Goal: Task Accomplishment & Management: Use online tool/utility

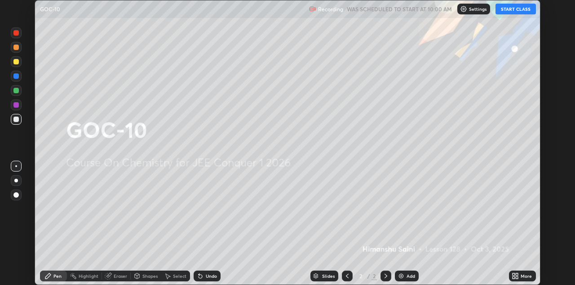
scroll to position [285, 575]
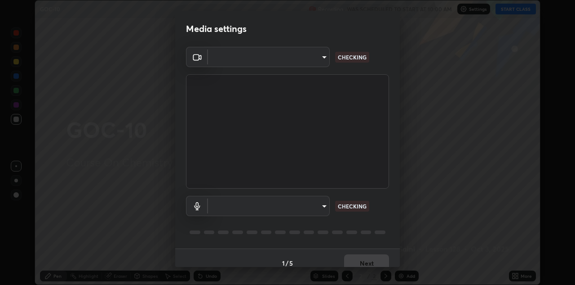
click at [325, 207] on body "Erase all GOC-10 Recording WAS SCHEDULED TO START AT 10:00 AM Settings START CL…" at bounding box center [287, 142] width 575 height 285
type input "6dd7f26dd43dc758996b1cf006e2949f7a02bee9d132d5f3f41e5eef0e7c266f"
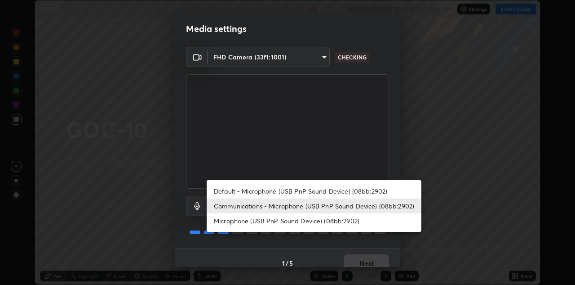
click at [327, 220] on li "Microphone (USB PnP Sound Device) (08bb:2902)" at bounding box center [314, 220] width 215 height 15
type input "a07e0359a085a1bc4cc679dbd60ce8037715fa18570e4c09fc2009039dcf4ab1"
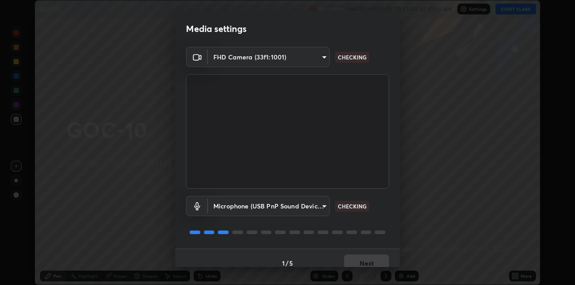
scroll to position [10, 0]
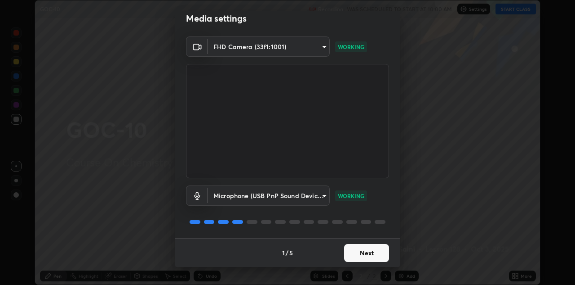
click at [377, 254] on button "Next" at bounding box center [366, 253] width 45 height 18
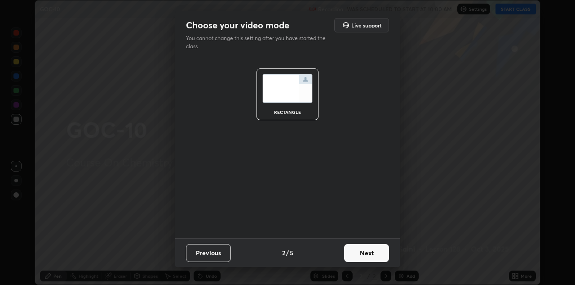
scroll to position [0, 0]
click at [377, 254] on button "Next" at bounding box center [366, 253] width 45 height 18
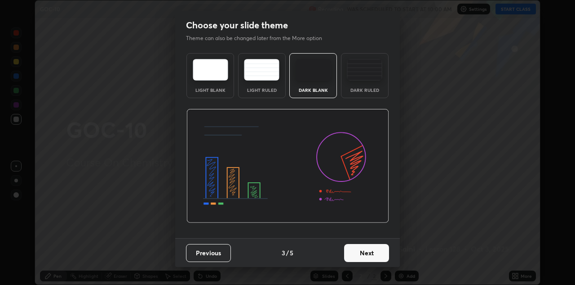
click at [378, 253] on button "Next" at bounding box center [366, 253] width 45 height 18
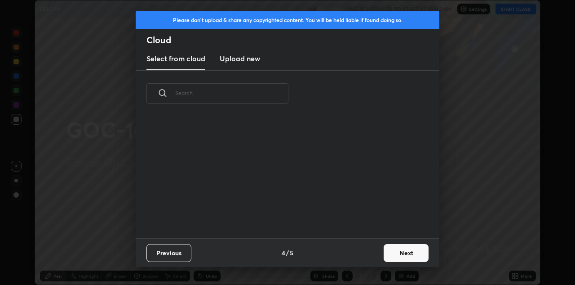
click at [385, 254] on button "Next" at bounding box center [406, 253] width 45 height 18
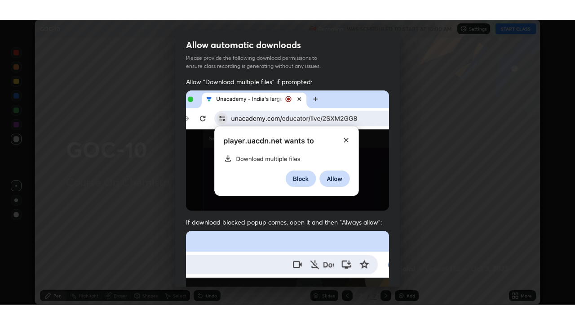
scroll to position [194, 0]
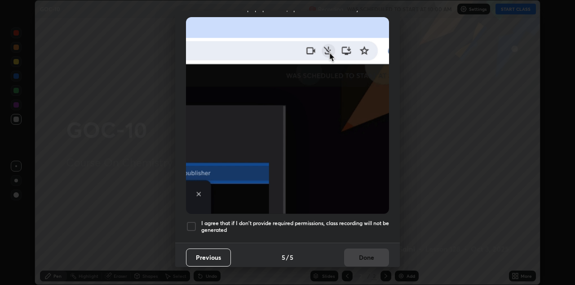
click at [369, 224] on h5 "I agree that if I don't provide required permissions, class recording will not …" at bounding box center [295, 226] width 188 height 14
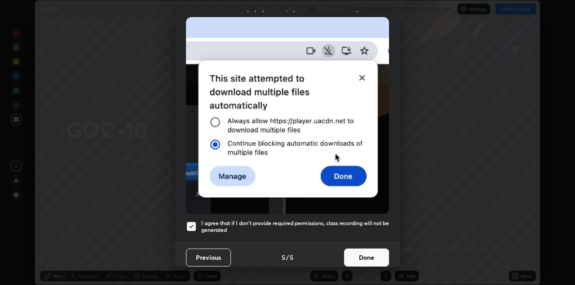
click at [517, 279] on div "Allow automatic downloads Please provide the following download permissions to …" at bounding box center [287, 142] width 575 height 285
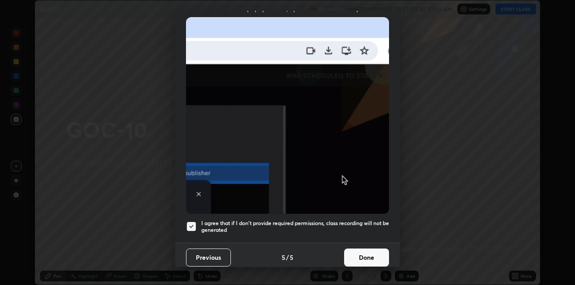
click at [378, 250] on button "Done" at bounding box center [366, 257] width 45 height 18
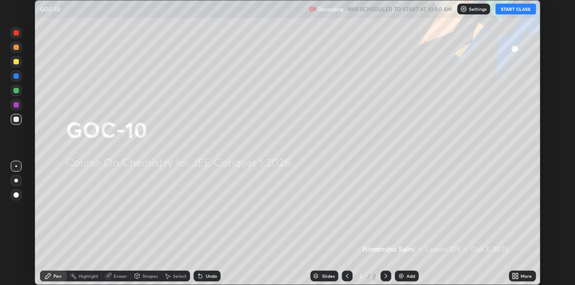
click at [517, 277] on icon at bounding box center [517, 277] width 2 height 2
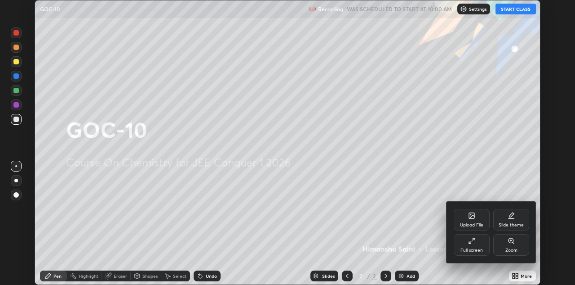
click at [481, 245] on div "Full screen" at bounding box center [472, 245] width 36 height 22
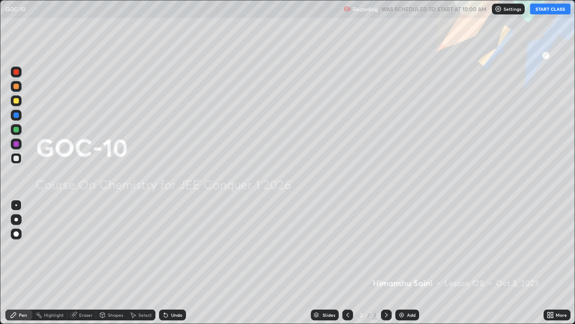
scroll to position [324, 575]
click at [560, 7] on button "START CLASS" at bounding box center [550, 9] width 40 height 11
click at [409, 284] on div "Add" at bounding box center [411, 314] width 9 height 4
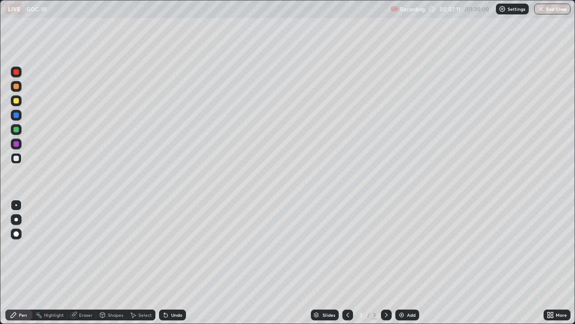
click at [16, 234] on div at bounding box center [15, 233] width 5 height 5
click at [348, 284] on div at bounding box center [348, 314] width 11 height 11
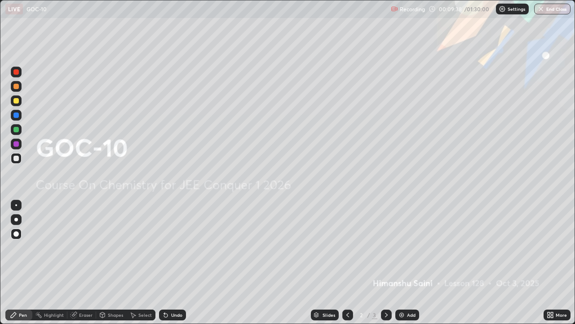
click at [388, 284] on icon at bounding box center [386, 314] width 7 height 7
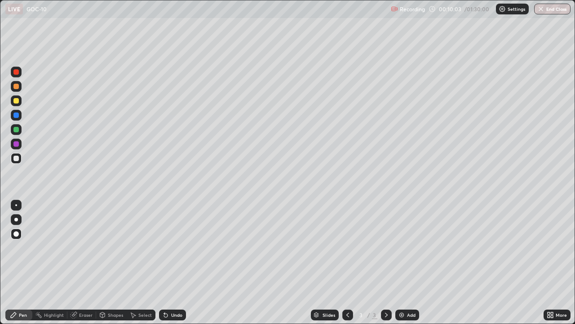
click at [14, 156] on div at bounding box center [15, 158] width 5 height 5
click at [19, 284] on div "Pen" at bounding box center [18, 314] width 27 height 11
click at [18, 115] on div at bounding box center [15, 114] width 5 height 5
click at [175, 284] on div "Undo" at bounding box center [176, 314] width 11 height 4
click at [177, 284] on div "Undo" at bounding box center [176, 314] width 11 height 4
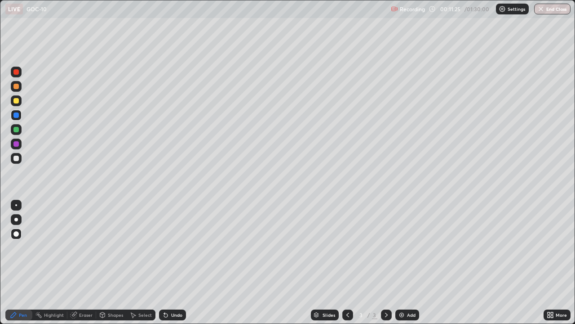
click at [179, 284] on div "Undo" at bounding box center [172, 314] width 27 height 11
click at [181, 284] on div "Undo" at bounding box center [172, 314] width 27 height 11
click at [406, 284] on div "Add" at bounding box center [408, 314] width 24 height 11
click at [15, 105] on div at bounding box center [16, 100] width 11 height 11
click at [18, 85] on div at bounding box center [15, 86] width 5 height 5
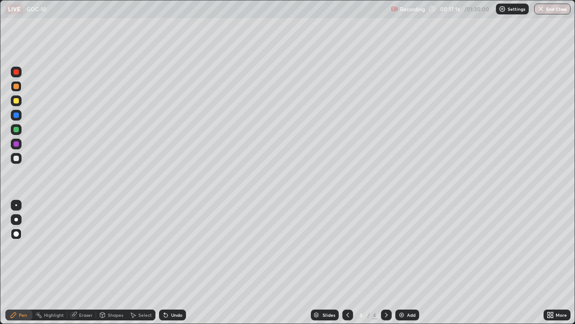
click at [26, 284] on div "Pen" at bounding box center [18, 314] width 27 height 11
click at [17, 160] on div at bounding box center [15, 158] width 5 height 5
click at [176, 284] on div "Undo" at bounding box center [172, 314] width 27 height 11
click at [178, 284] on div "Undo" at bounding box center [172, 314] width 27 height 11
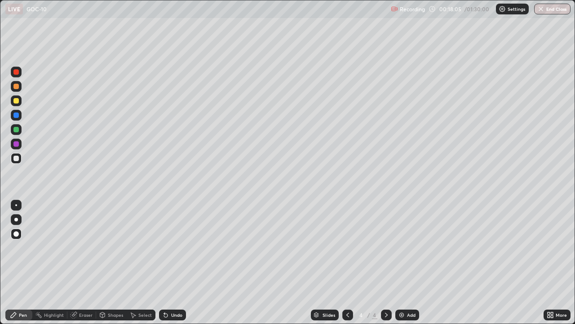
click at [78, 284] on div "Eraser" at bounding box center [81, 314] width 29 height 11
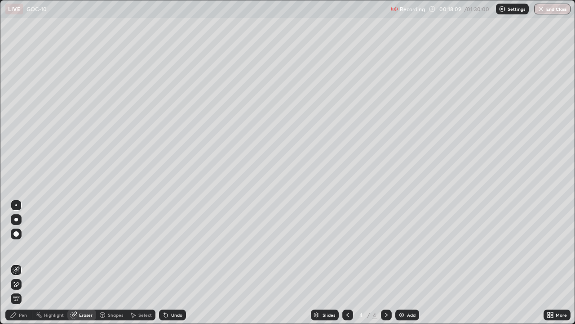
click at [22, 284] on div "Pen" at bounding box center [18, 314] width 27 height 11
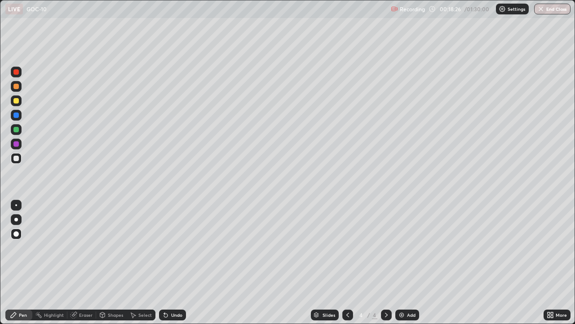
click at [17, 115] on div at bounding box center [15, 114] width 5 height 5
click at [19, 99] on div at bounding box center [16, 100] width 11 height 11
click at [175, 284] on div "Undo" at bounding box center [176, 314] width 11 height 4
click at [177, 284] on div "Undo" at bounding box center [176, 314] width 11 height 4
click at [407, 284] on div "Add" at bounding box center [411, 314] width 9 height 4
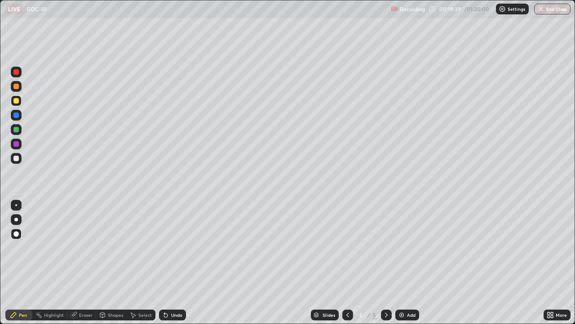
click at [15, 86] on div at bounding box center [15, 86] width 5 height 5
click at [347, 284] on icon at bounding box center [347, 314] width 7 height 7
click at [385, 284] on icon at bounding box center [386, 314] width 3 height 4
click at [15, 100] on div at bounding box center [15, 100] width 5 height 5
click at [172, 284] on div "Undo" at bounding box center [176, 314] width 11 height 4
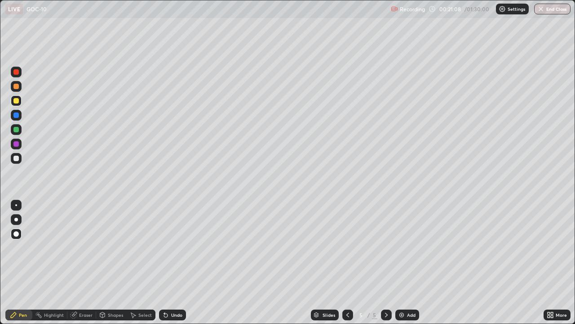
click at [14, 159] on div at bounding box center [15, 158] width 5 height 5
click at [18, 160] on div at bounding box center [15, 158] width 5 height 5
click at [346, 284] on div at bounding box center [348, 314] width 11 height 11
click at [386, 284] on icon at bounding box center [386, 314] width 7 height 7
click at [385, 284] on div at bounding box center [386, 314] width 11 height 11
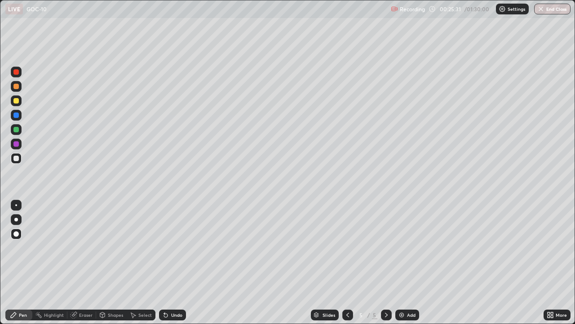
click at [407, 284] on div "Add" at bounding box center [411, 314] width 9 height 4
click at [348, 284] on icon at bounding box center [347, 314] width 7 height 7
click at [347, 284] on icon at bounding box center [347, 314] width 7 height 7
click at [387, 284] on div at bounding box center [386, 314] width 11 height 11
click at [386, 284] on icon at bounding box center [386, 314] width 7 height 7
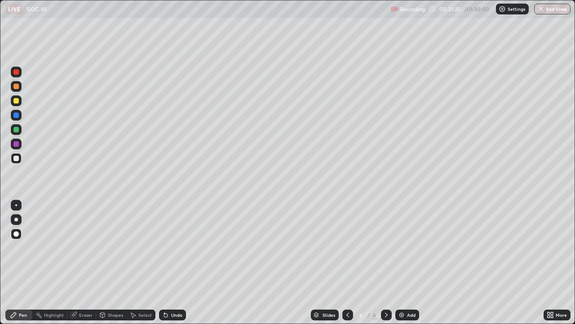
click at [412, 284] on div "Add" at bounding box center [411, 314] width 9 height 4
click at [386, 284] on icon at bounding box center [386, 314] width 7 height 7
click at [345, 284] on div at bounding box center [348, 315] width 11 height 18
click at [406, 284] on div "Add" at bounding box center [408, 314] width 24 height 11
click at [16, 101] on div at bounding box center [15, 100] width 5 height 5
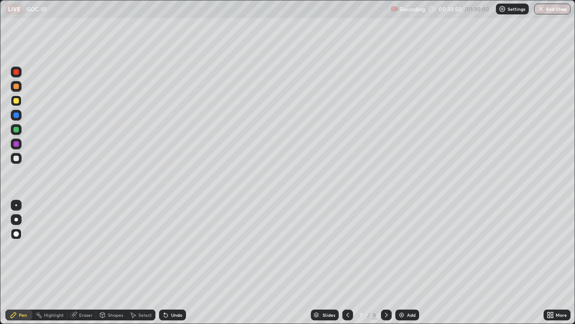
click at [171, 284] on div "Undo" at bounding box center [172, 314] width 27 height 11
click at [179, 284] on div "Undo" at bounding box center [172, 314] width 27 height 11
click at [181, 284] on div "Undo" at bounding box center [172, 314] width 27 height 11
click at [172, 284] on div "Undo" at bounding box center [176, 314] width 11 height 4
click at [78, 284] on div "Eraser" at bounding box center [81, 314] width 29 height 11
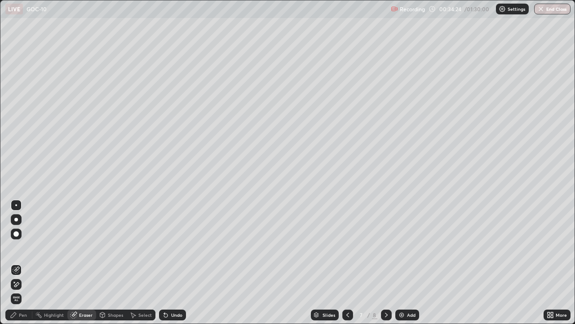
click at [24, 284] on div "Pen" at bounding box center [23, 314] width 8 height 4
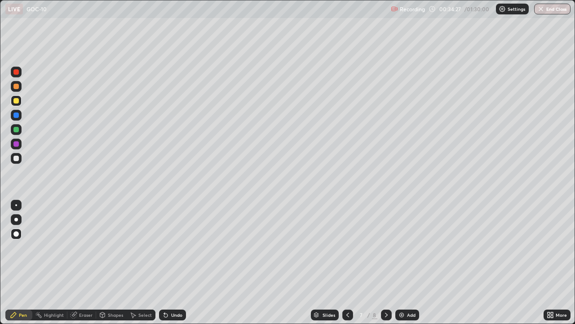
click at [14, 113] on div at bounding box center [15, 114] width 5 height 5
click at [14, 132] on div at bounding box center [16, 129] width 11 height 11
click at [16, 159] on div at bounding box center [15, 158] width 5 height 5
click at [13, 131] on div at bounding box center [16, 129] width 11 height 11
click at [59, 284] on div "Highlight" at bounding box center [54, 314] width 20 height 4
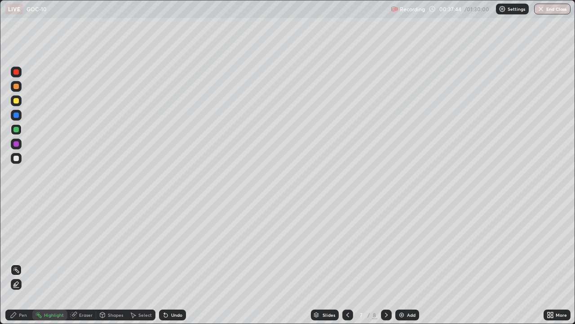
click at [88, 284] on div "Eraser" at bounding box center [85, 314] width 13 height 4
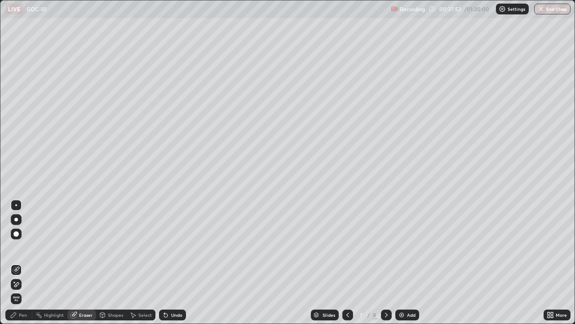
click at [21, 284] on div "Pen" at bounding box center [18, 314] width 27 height 11
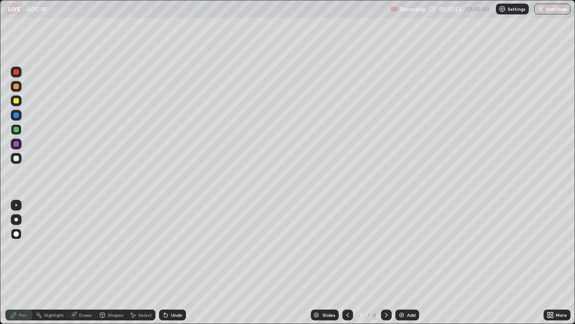
click at [14, 157] on div at bounding box center [15, 158] width 5 height 5
click at [413, 284] on div "Add" at bounding box center [408, 314] width 24 height 11
click at [12, 103] on div at bounding box center [16, 100] width 11 height 11
click at [347, 284] on icon at bounding box center [347, 314] width 7 height 7
click at [390, 284] on div at bounding box center [386, 315] width 11 height 18
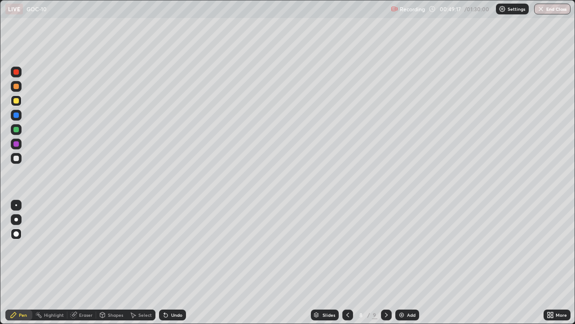
click at [81, 284] on div "Eraser" at bounding box center [81, 314] width 29 height 11
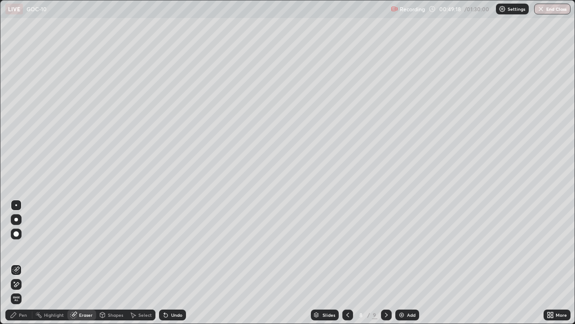
click at [27, 284] on div "Pen" at bounding box center [18, 314] width 27 height 11
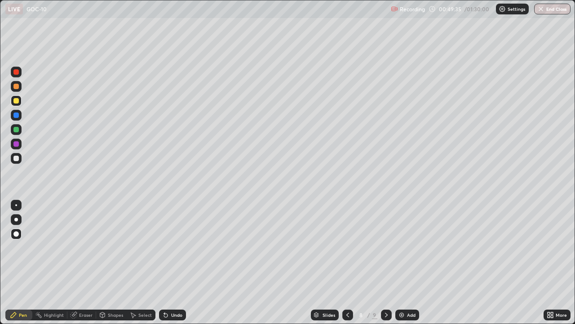
click at [25, 284] on div "Pen" at bounding box center [23, 314] width 8 height 4
click at [81, 284] on div "Eraser" at bounding box center [85, 314] width 13 height 4
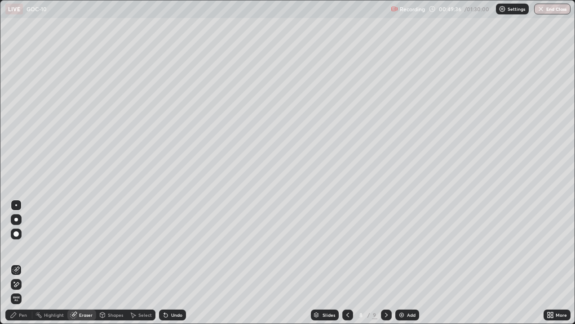
click at [107, 284] on div "Shapes" at bounding box center [111, 314] width 31 height 11
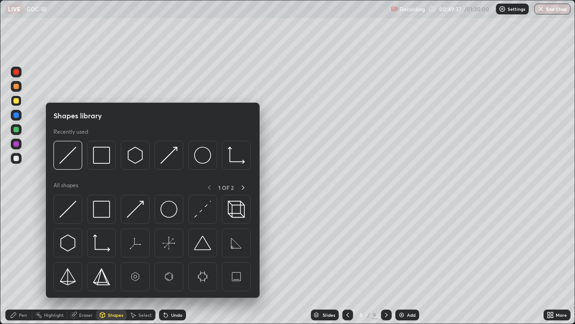
click at [16, 284] on icon at bounding box center [13, 314] width 7 height 7
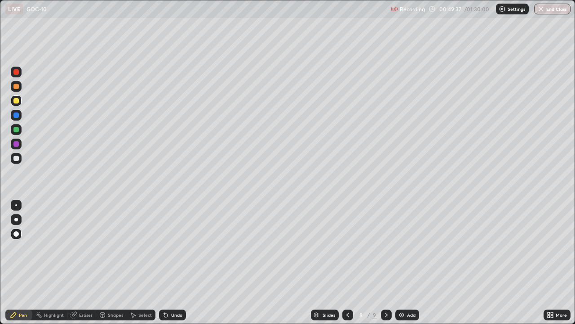
click at [15, 158] on div at bounding box center [15, 158] width 5 height 5
click at [26, 284] on div "Pen" at bounding box center [18, 314] width 27 height 11
click at [18, 160] on div at bounding box center [15, 158] width 5 height 5
click at [18, 142] on div at bounding box center [15, 143] width 5 height 5
click at [17, 128] on div at bounding box center [15, 129] width 5 height 5
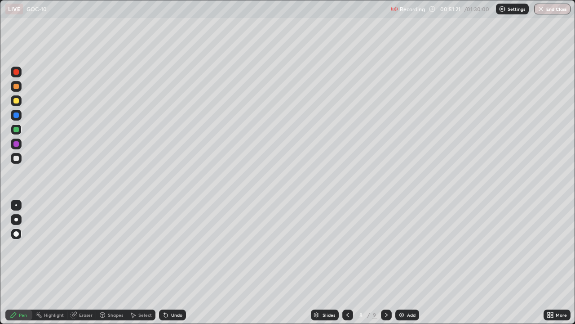
click at [15, 114] on div at bounding box center [15, 114] width 5 height 5
click at [20, 284] on div "Pen" at bounding box center [23, 314] width 8 height 4
click at [16, 91] on div at bounding box center [16, 86] width 11 height 11
click at [172, 284] on div "Undo" at bounding box center [172, 314] width 27 height 11
click at [11, 131] on div at bounding box center [16, 129] width 11 height 11
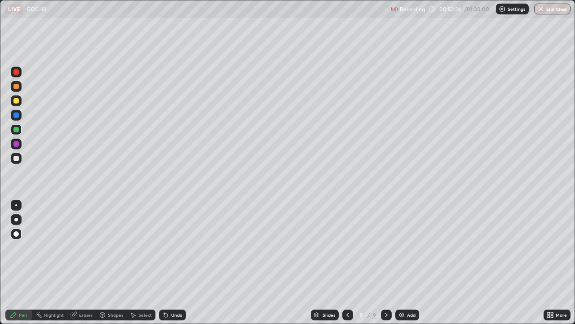
click at [17, 160] on div at bounding box center [15, 158] width 5 height 5
click at [169, 284] on div "Undo" at bounding box center [172, 314] width 27 height 11
click at [171, 284] on div "Undo" at bounding box center [176, 314] width 11 height 4
click at [175, 284] on div "Undo" at bounding box center [176, 314] width 11 height 4
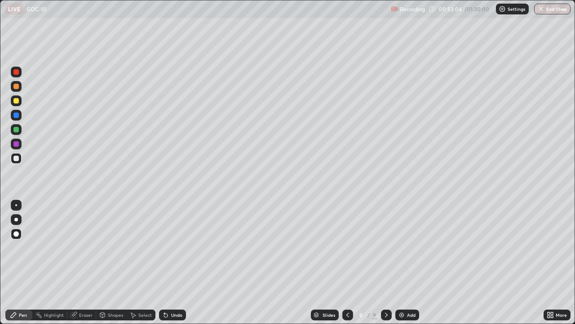
click at [15, 129] on div at bounding box center [15, 129] width 5 height 5
click at [347, 284] on icon at bounding box center [347, 314] width 7 height 7
click at [384, 284] on icon at bounding box center [386, 314] width 7 height 7
click at [347, 284] on icon at bounding box center [347, 314] width 7 height 7
click at [386, 284] on icon at bounding box center [386, 314] width 7 height 7
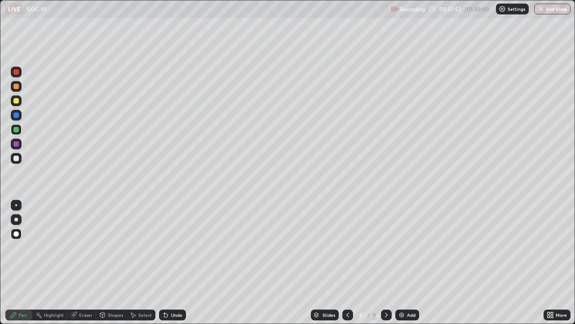
click at [85, 284] on div "Eraser" at bounding box center [85, 314] width 13 height 4
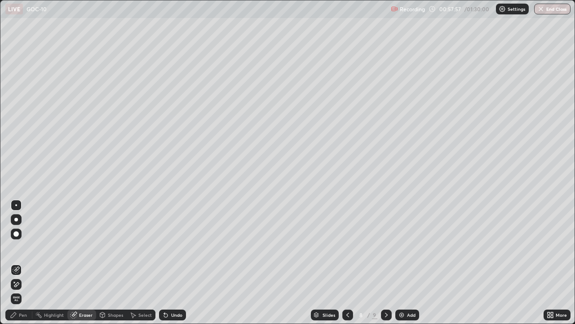
click at [27, 284] on div "Pen" at bounding box center [18, 314] width 27 height 11
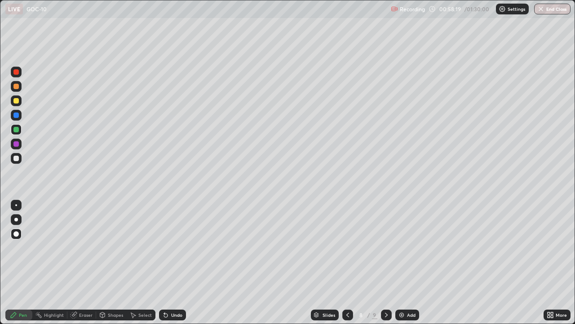
click at [386, 284] on icon at bounding box center [386, 314] width 7 height 7
click at [141, 284] on div "Select" at bounding box center [144, 314] width 13 height 4
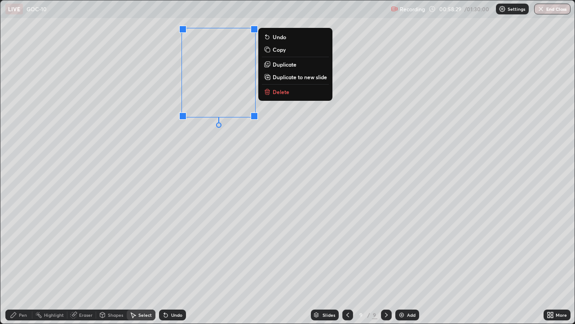
click at [286, 64] on p "Duplicate" at bounding box center [285, 64] width 24 height 7
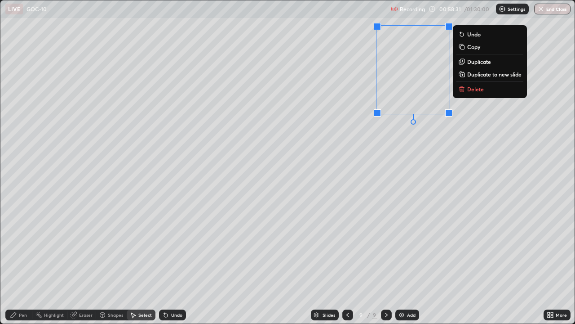
click at [154, 256] on div "0 ° Undo Copy Duplicate Duplicate to new slide Delete" at bounding box center [287, 161] width 575 height 323
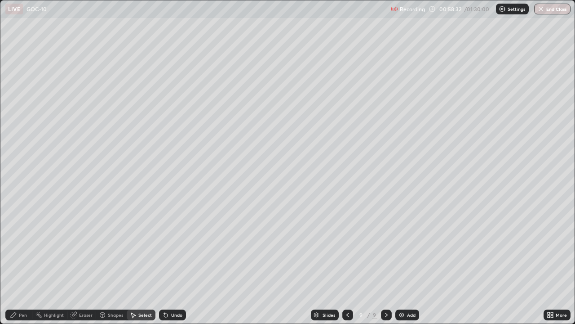
click at [25, 284] on div "Pen" at bounding box center [23, 314] width 8 height 4
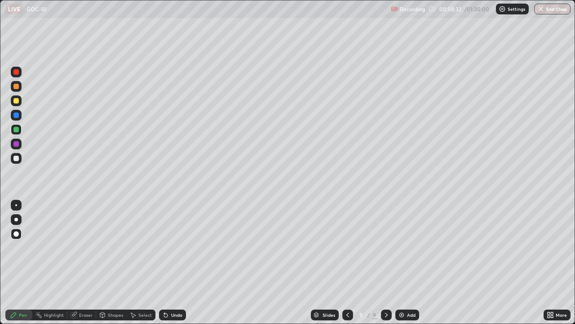
click at [18, 128] on div at bounding box center [15, 129] width 5 height 5
click at [15, 115] on div at bounding box center [15, 114] width 5 height 5
click at [14, 101] on div at bounding box center [15, 100] width 5 height 5
click at [410, 284] on div "Add" at bounding box center [411, 314] width 9 height 4
click at [17, 131] on div at bounding box center [15, 129] width 5 height 5
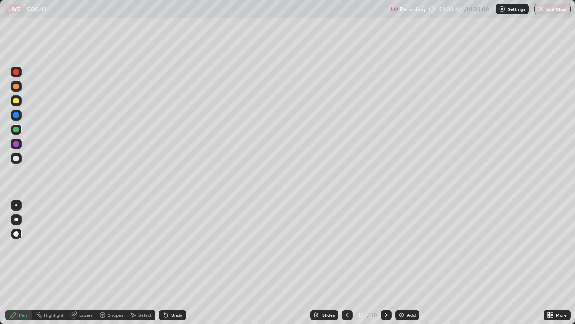
click at [183, 284] on div "Undo" at bounding box center [172, 314] width 27 height 11
click at [178, 284] on div "Undo" at bounding box center [176, 314] width 11 height 4
click at [177, 284] on div "Undo" at bounding box center [176, 314] width 11 height 4
click at [14, 160] on div at bounding box center [16, 158] width 11 height 11
click at [15, 129] on div at bounding box center [15, 129] width 5 height 5
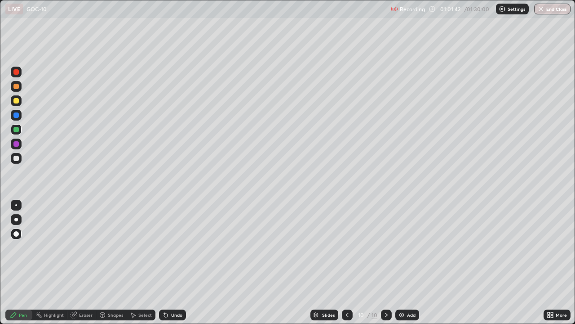
click at [410, 284] on div "Add" at bounding box center [408, 314] width 24 height 11
click at [13, 103] on div at bounding box center [16, 100] width 11 height 11
click at [138, 284] on div "Select" at bounding box center [144, 314] width 13 height 4
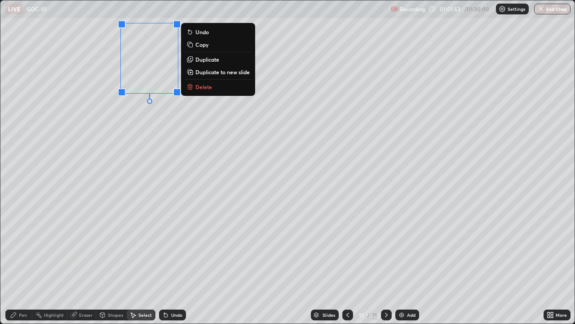
click at [212, 59] on p "Duplicate" at bounding box center [208, 59] width 24 height 7
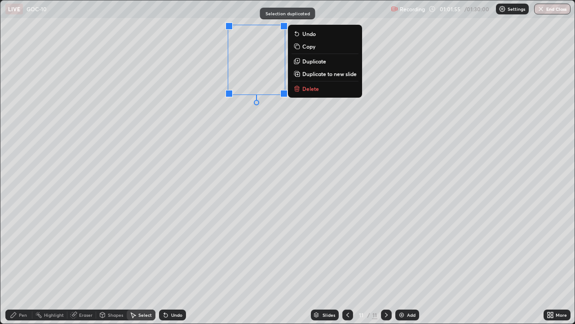
click at [324, 63] on p "Duplicate" at bounding box center [315, 61] width 24 height 7
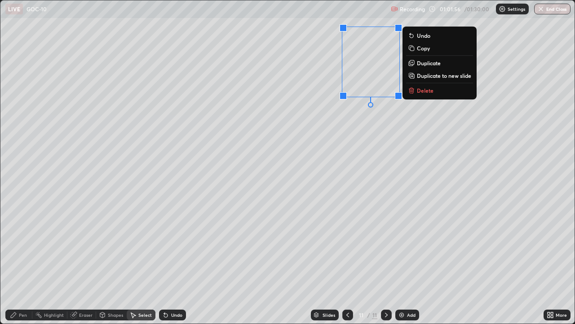
click at [434, 65] on p "Duplicate" at bounding box center [429, 62] width 24 height 7
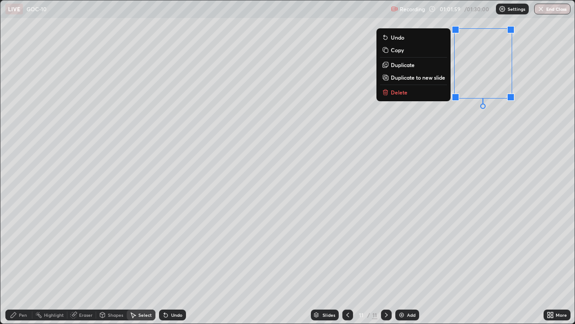
click at [28, 284] on div "Pen" at bounding box center [18, 314] width 27 height 11
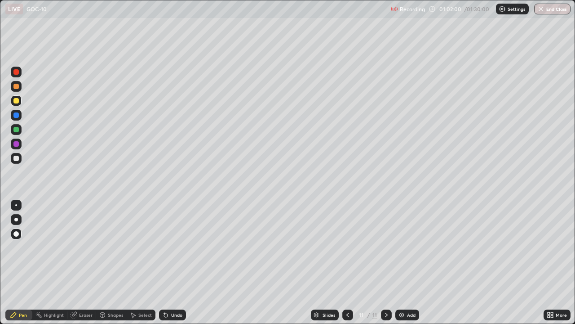
click at [17, 141] on div at bounding box center [15, 143] width 5 height 5
click at [348, 284] on icon at bounding box center [348, 314] width 3 height 4
click at [389, 284] on div at bounding box center [386, 314] width 11 height 11
click at [146, 284] on div "Select" at bounding box center [141, 314] width 29 height 11
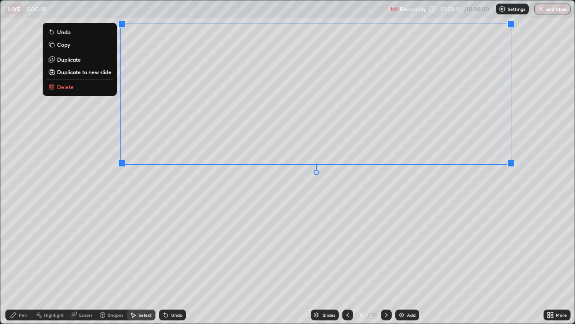
click at [66, 43] on p "Copy" at bounding box center [63, 44] width 13 height 7
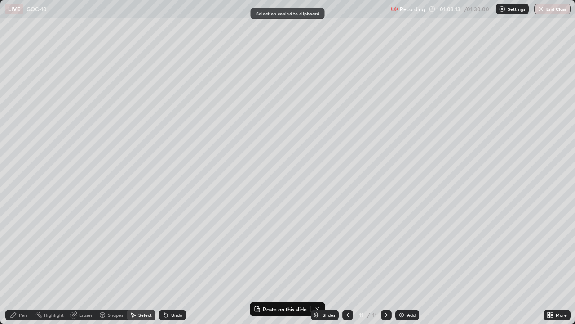
click at [386, 284] on icon at bounding box center [386, 314] width 7 height 7
click at [409, 284] on div "Add" at bounding box center [411, 314] width 9 height 4
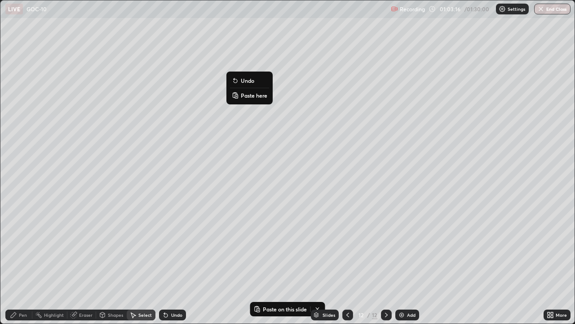
click at [257, 97] on p "Paste here" at bounding box center [254, 95] width 27 height 7
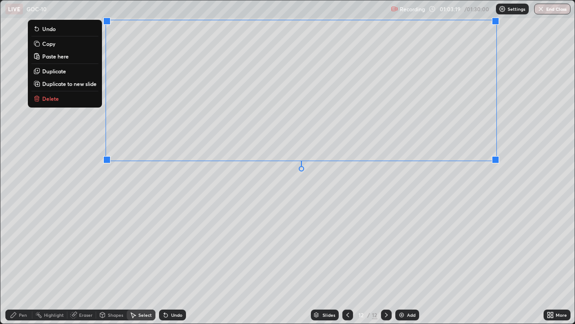
click at [161, 198] on div "0 ° Undo Copy Paste here Duplicate Duplicate to new slide Delete" at bounding box center [287, 161] width 575 height 323
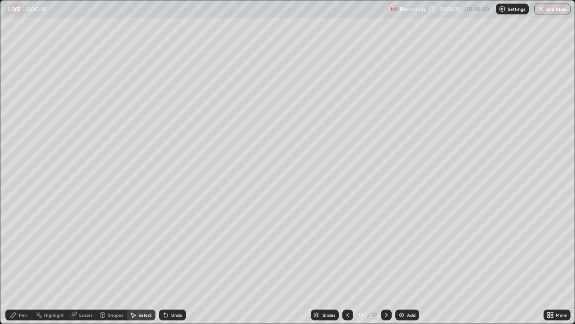
click at [70, 284] on icon at bounding box center [73, 314] width 7 height 7
click at [29, 284] on div "Pen" at bounding box center [18, 314] width 27 height 11
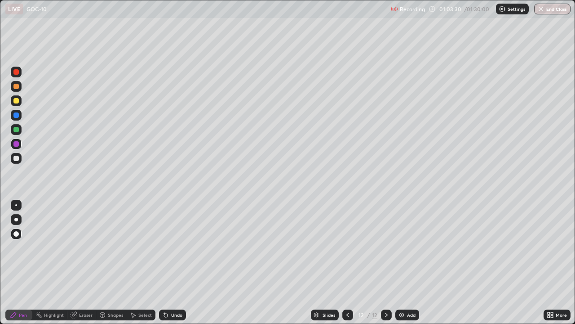
click at [13, 134] on div at bounding box center [16, 129] width 11 height 11
click at [21, 155] on div at bounding box center [16, 158] width 11 height 11
click at [349, 284] on div at bounding box center [348, 314] width 11 height 11
click at [347, 284] on icon at bounding box center [347, 314] width 7 height 7
click at [386, 284] on icon at bounding box center [386, 314] width 7 height 7
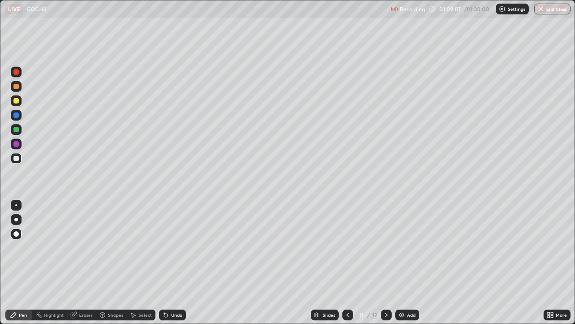
click at [387, 284] on div at bounding box center [386, 314] width 11 height 11
click at [407, 284] on div "Add" at bounding box center [411, 314] width 9 height 4
click at [121, 284] on div "Shapes" at bounding box center [115, 314] width 15 height 4
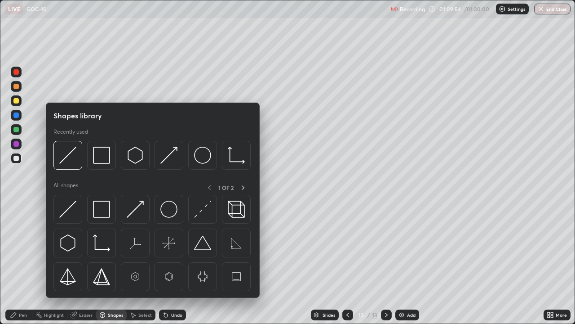
click at [69, 212] on img at bounding box center [67, 209] width 17 height 17
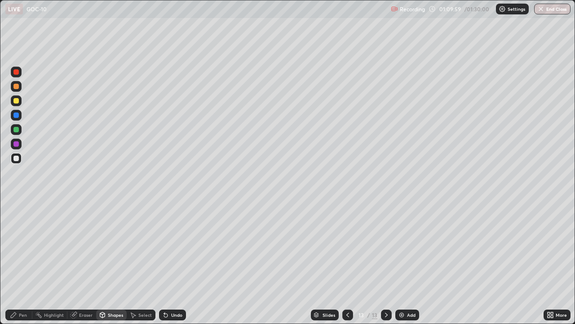
click at [19, 284] on div "Pen" at bounding box center [23, 314] width 8 height 4
click at [15, 104] on div at bounding box center [16, 100] width 11 height 11
click at [141, 284] on div "Select" at bounding box center [141, 314] width 29 height 11
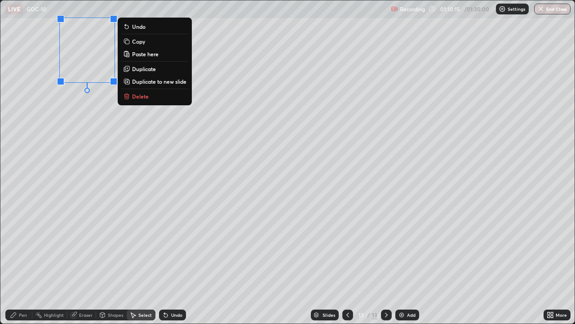
click at [145, 70] on p "Duplicate" at bounding box center [144, 68] width 24 height 7
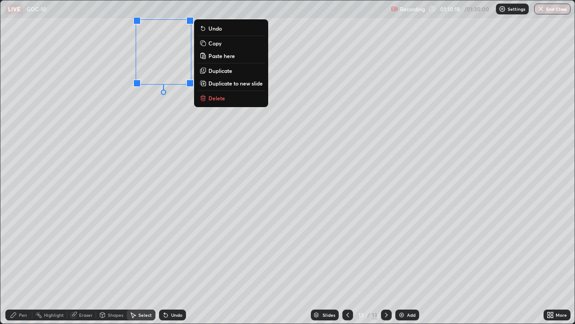
click at [218, 71] on p "Duplicate" at bounding box center [221, 70] width 24 height 7
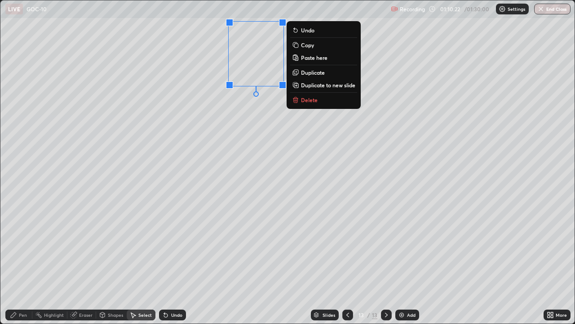
click at [24, 284] on div "Pen" at bounding box center [18, 314] width 27 height 11
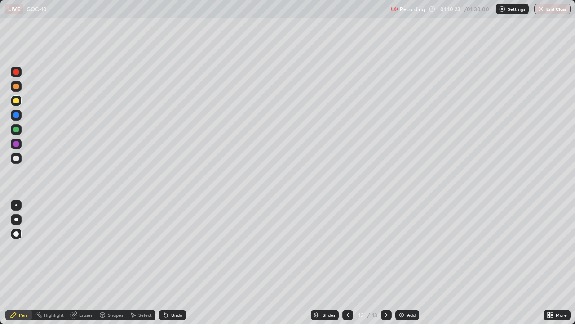
click at [148, 284] on div "Select" at bounding box center [141, 314] width 29 height 11
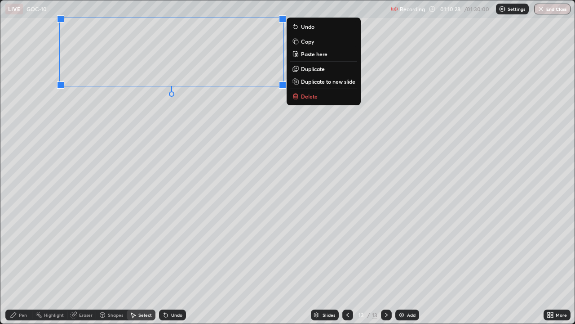
click at [315, 68] on p "Duplicate" at bounding box center [313, 68] width 24 height 7
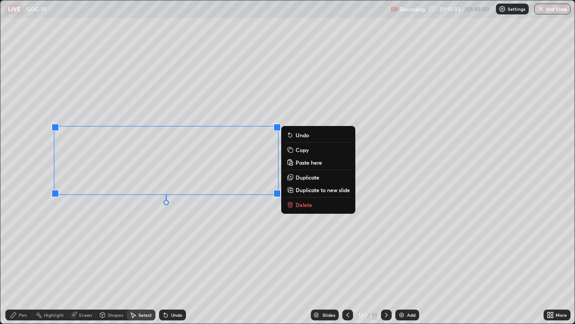
click at [89, 277] on div "0 ° Undo Copy Paste here Duplicate Duplicate to new slide Delete" at bounding box center [287, 161] width 575 height 323
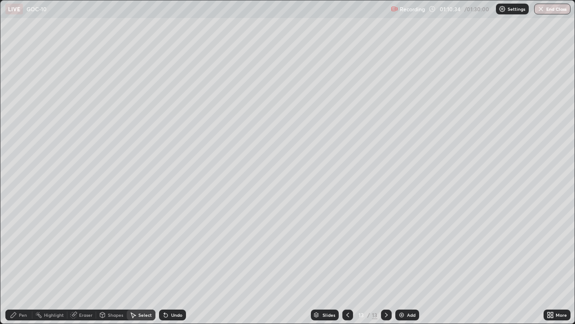
click at [22, 284] on div "Pen" at bounding box center [18, 314] width 27 height 11
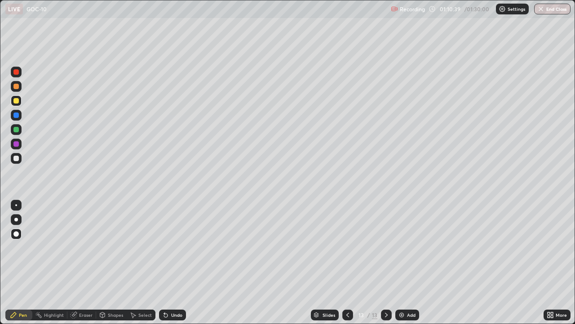
click at [147, 284] on div "Select" at bounding box center [144, 314] width 13 height 4
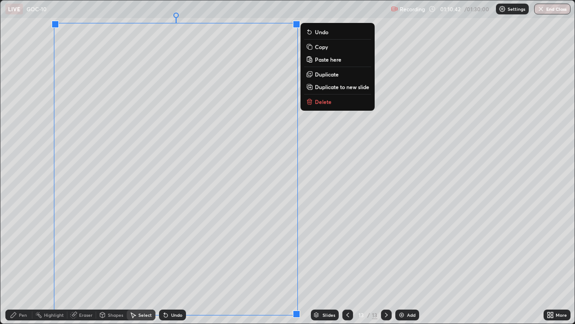
click at [333, 205] on div "0 ° Undo Copy Paste here Duplicate Duplicate to new slide Delete" at bounding box center [287, 161] width 575 height 323
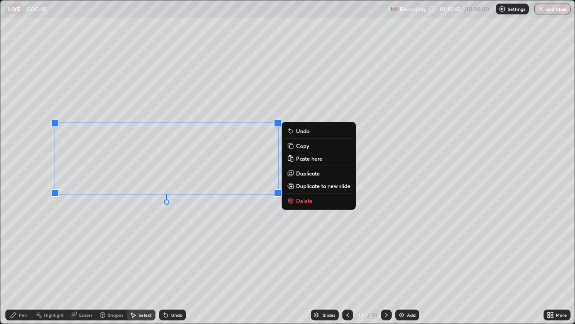
click at [312, 174] on p "Duplicate" at bounding box center [308, 172] width 24 height 7
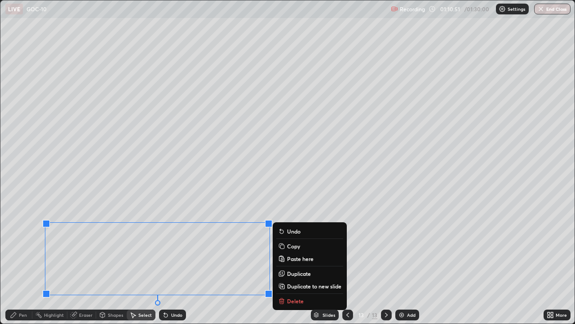
click at [304, 276] on p "Duplicate" at bounding box center [299, 273] width 24 height 7
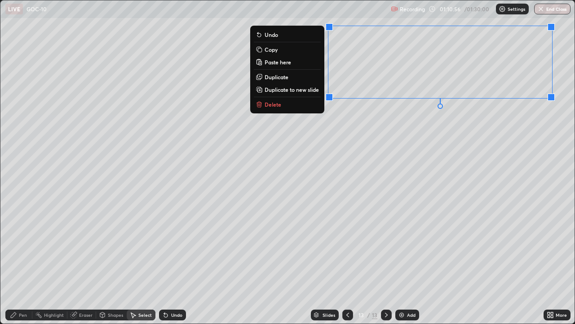
click at [293, 75] on button "Duplicate" at bounding box center [287, 76] width 67 height 11
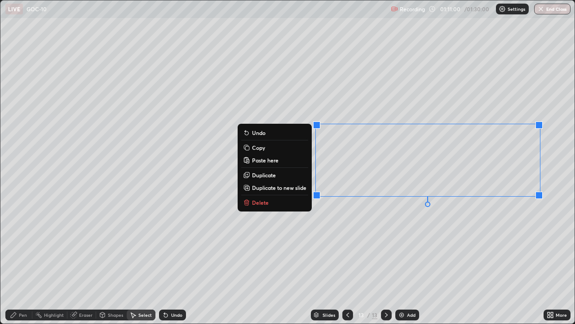
click at [287, 175] on button "Duplicate" at bounding box center [274, 174] width 67 height 11
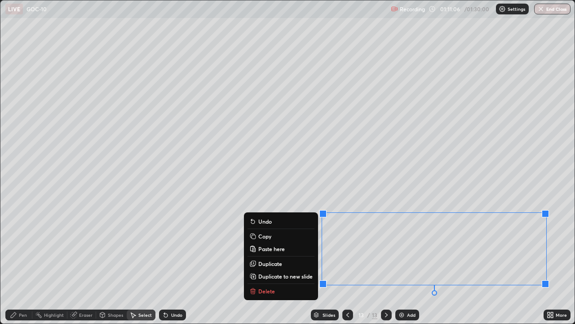
click at [27, 284] on div "Pen" at bounding box center [18, 314] width 27 height 11
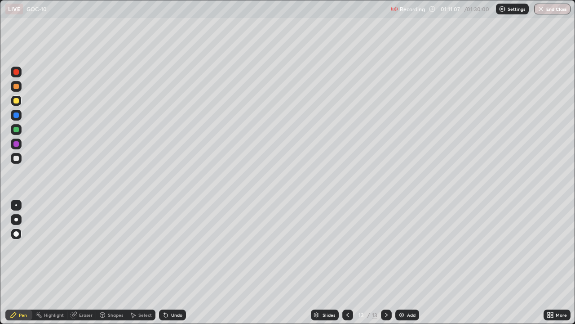
click at [18, 160] on div at bounding box center [15, 158] width 5 height 5
click at [172, 284] on div "Undo" at bounding box center [172, 314] width 27 height 11
click at [387, 284] on icon at bounding box center [386, 314] width 7 height 7
click at [412, 284] on div "Add" at bounding box center [408, 314] width 24 height 11
click at [25, 284] on div "Pen" at bounding box center [23, 314] width 8 height 4
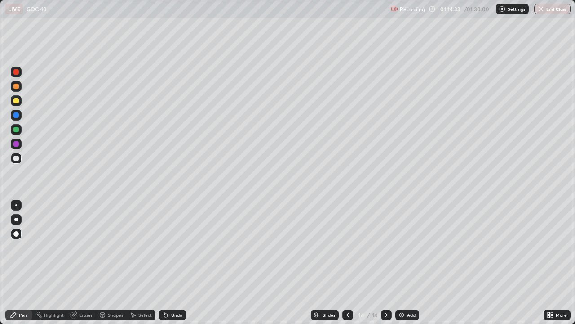
click at [17, 99] on div at bounding box center [15, 100] width 5 height 5
click at [139, 284] on div "Select" at bounding box center [144, 314] width 13 height 4
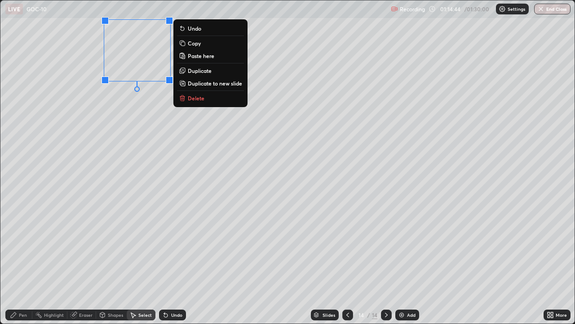
click at [209, 72] on p "Duplicate" at bounding box center [200, 70] width 24 height 7
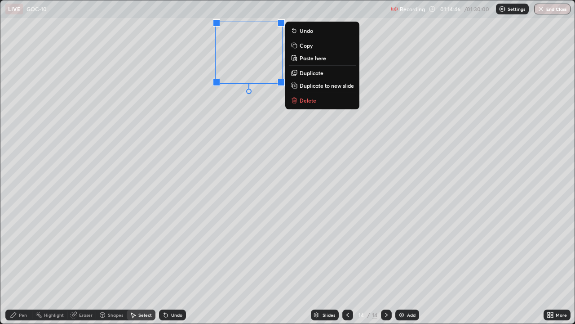
click at [315, 61] on p "Paste here" at bounding box center [313, 57] width 27 height 7
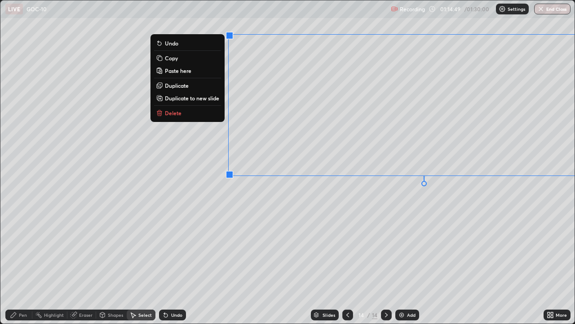
click at [178, 113] on p "Delete" at bounding box center [173, 112] width 17 height 7
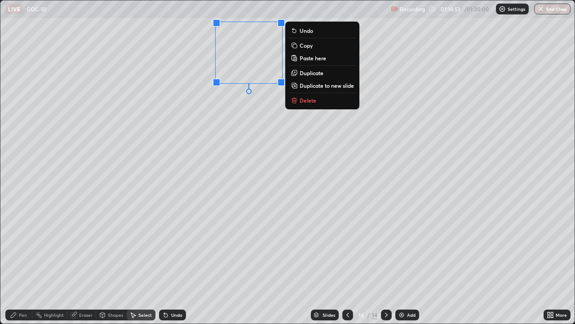
click at [315, 75] on p "Duplicate" at bounding box center [312, 72] width 24 height 7
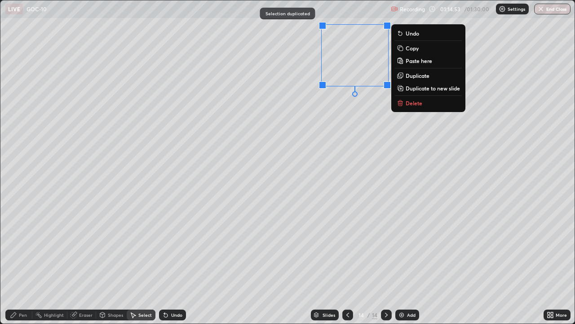
click at [433, 78] on button "Duplicate" at bounding box center [428, 75] width 67 height 11
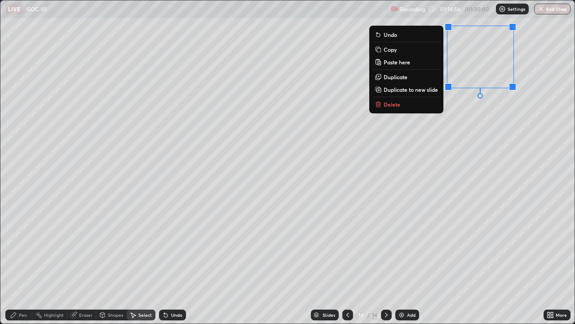
click at [21, 284] on div "Pen" at bounding box center [18, 314] width 27 height 11
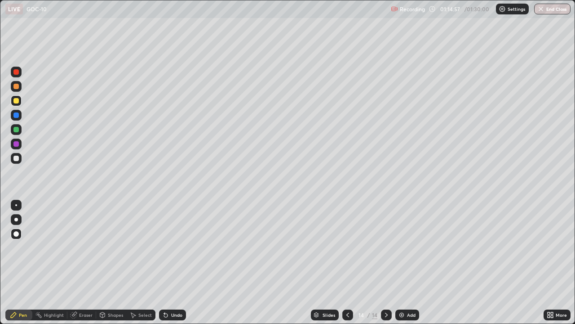
click at [17, 156] on div at bounding box center [15, 158] width 5 height 5
click at [386, 284] on icon at bounding box center [386, 314] width 7 height 7
click at [413, 284] on div "Add" at bounding box center [411, 314] width 9 height 4
click at [102, 284] on icon at bounding box center [102, 315] width 0 height 3
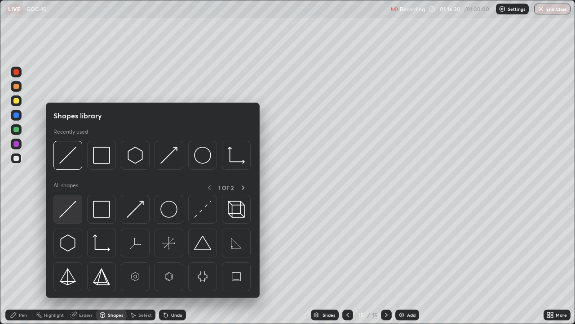
click at [54, 213] on div at bounding box center [67, 209] width 29 height 29
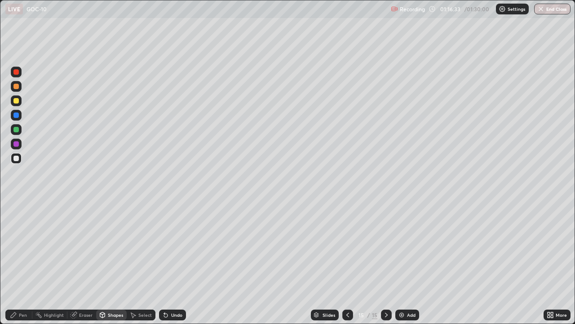
click at [23, 284] on div "Pen" at bounding box center [23, 314] width 8 height 4
click at [17, 131] on div at bounding box center [15, 129] width 5 height 5
click at [18, 101] on div at bounding box center [15, 100] width 5 height 5
click at [145, 284] on div "Select" at bounding box center [141, 314] width 29 height 11
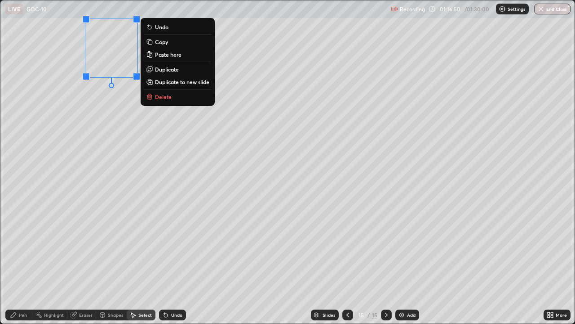
click at [164, 71] on p "Duplicate" at bounding box center [167, 69] width 24 height 7
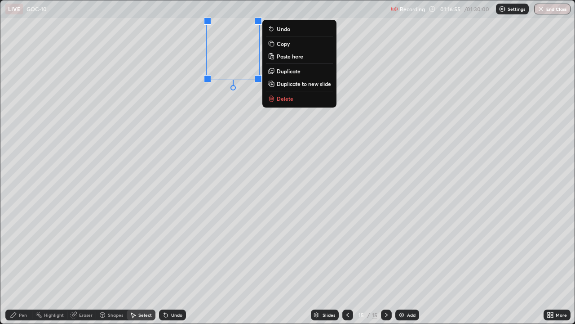
click at [283, 71] on p "Duplicate" at bounding box center [289, 70] width 24 height 7
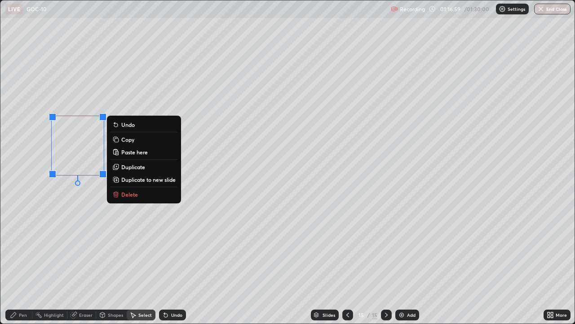
click at [132, 165] on p "Duplicate" at bounding box center [133, 166] width 24 height 7
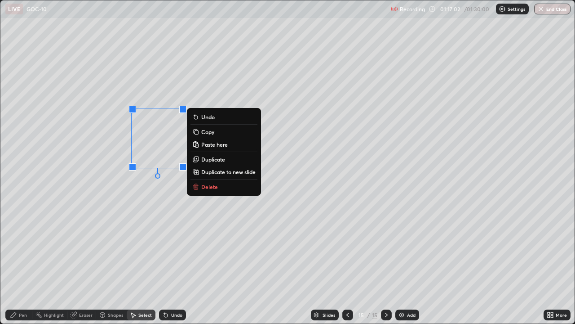
click at [209, 161] on p "Duplicate" at bounding box center [213, 159] width 24 height 7
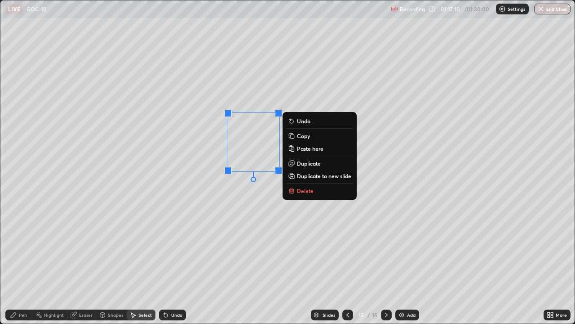
click at [96, 262] on div "0 ° Undo Copy Paste here Duplicate Duplicate to new slide Delete" at bounding box center [287, 161] width 575 height 323
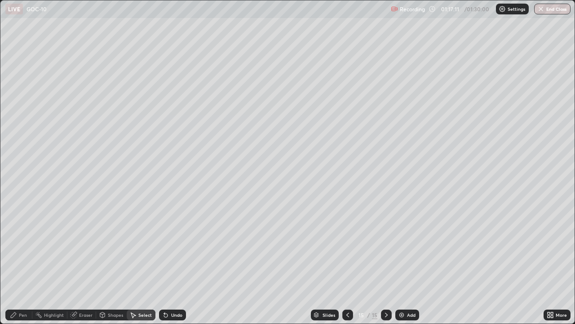
click at [27, 284] on div "Pen" at bounding box center [18, 314] width 27 height 11
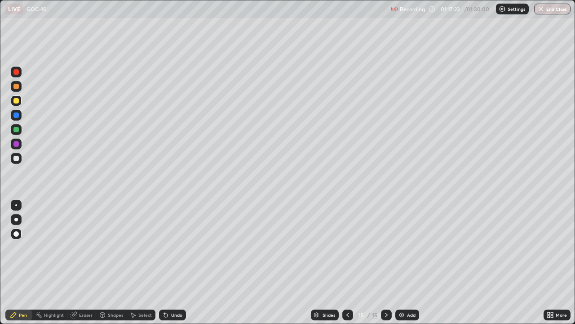
click at [174, 284] on div "Undo" at bounding box center [176, 314] width 11 height 4
click at [174, 284] on div "Undo" at bounding box center [172, 314] width 27 height 11
click at [173, 284] on div "Undo" at bounding box center [172, 314] width 27 height 11
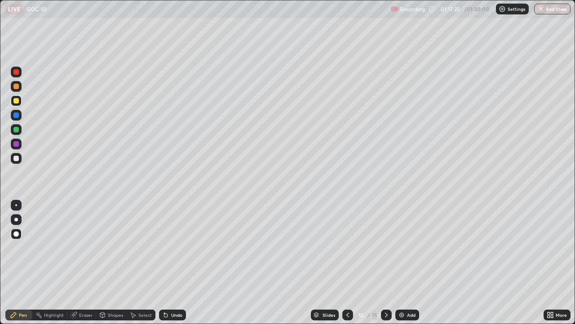
click at [173, 284] on div "Undo" at bounding box center [172, 314] width 27 height 11
click at [172, 284] on div "Undo" at bounding box center [172, 314] width 27 height 11
click at [142, 284] on div "Select" at bounding box center [144, 314] width 13 height 4
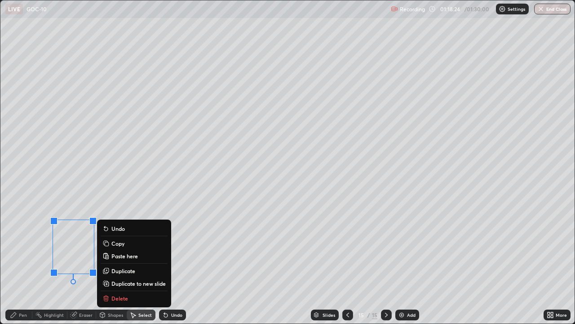
click at [128, 273] on p "Duplicate" at bounding box center [123, 270] width 24 height 7
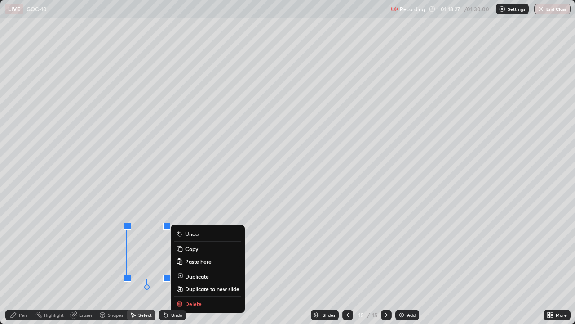
click at [191, 279] on p "Duplicate" at bounding box center [197, 275] width 24 height 7
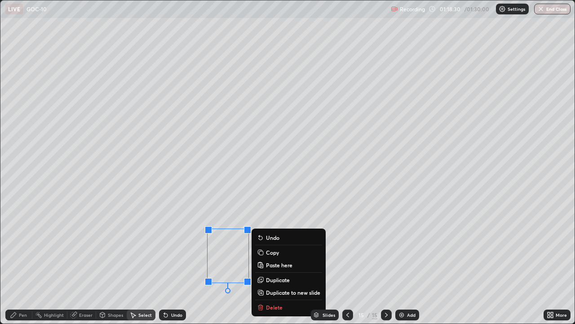
click at [48, 284] on div "0 ° Undo Copy Paste here Duplicate Duplicate to new slide Delete" at bounding box center [287, 161] width 575 height 323
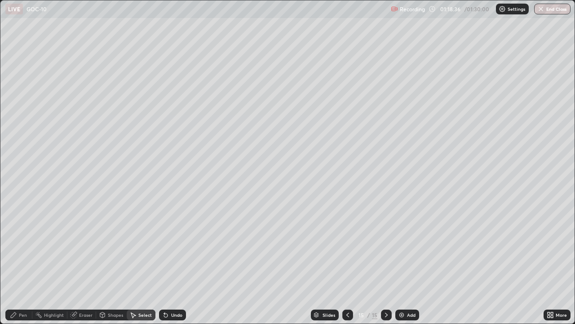
click at [20, 284] on div "Pen" at bounding box center [18, 314] width 27 height 11
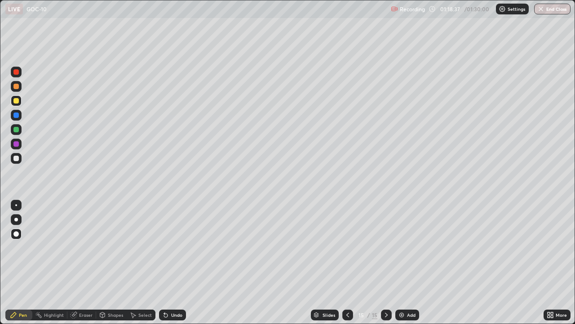
click at [16, 146] on div at bounding box center [15, 143] width 5 height 5
click at [138, 284] on div "Select" at bounding box center [144, 314] width 13 height 4
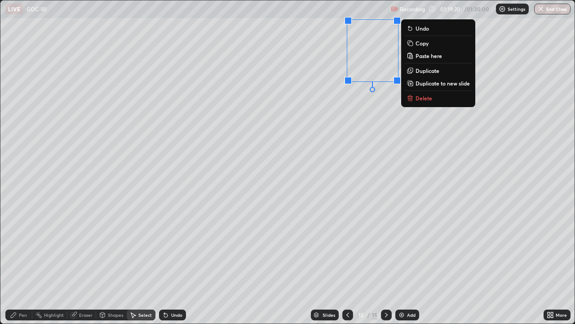
click at [430, 73] on p "Duplicate" at bounding box center [428, 70] width 24 height 7
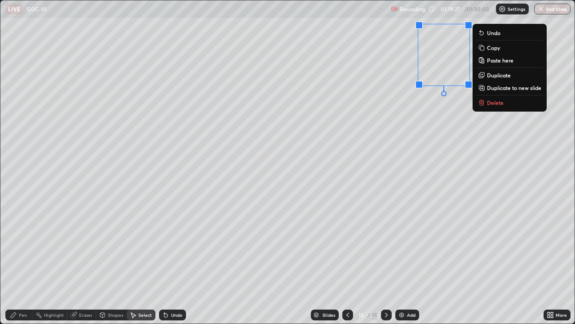
click at [496, 78] on p "Duplicate" at bounding box center [499, 74] width 24 height 7
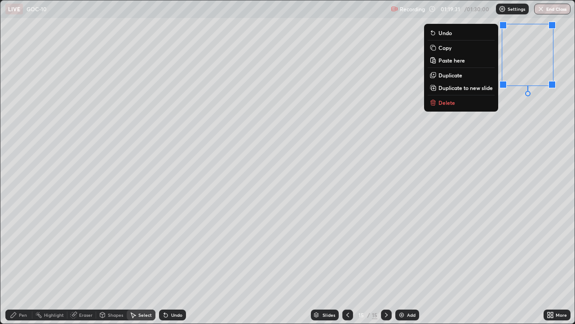
click at [462, 76] on button "Duplicate" at bounding box center [461, 75] width 67 height 11
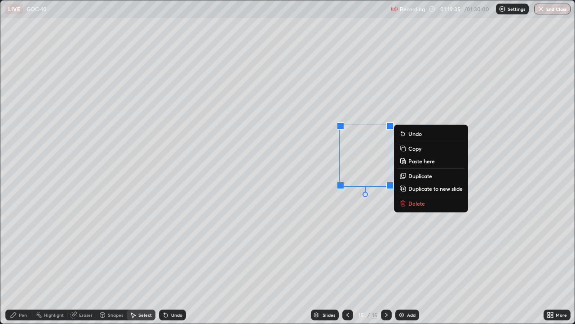
click at [421, 176] on p "Duplicate" at bounding box center [421, 175] width 24 height 7
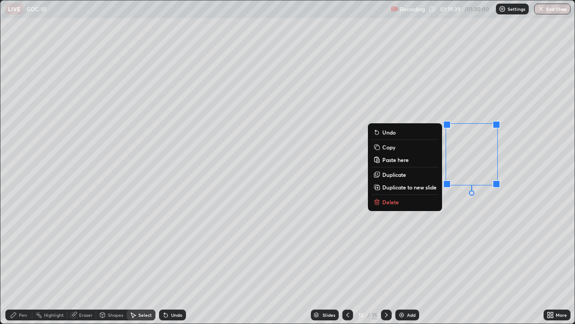
click at [410, 177] on button "Duplicate" at bounding box center [405, 174] width 67 height 11
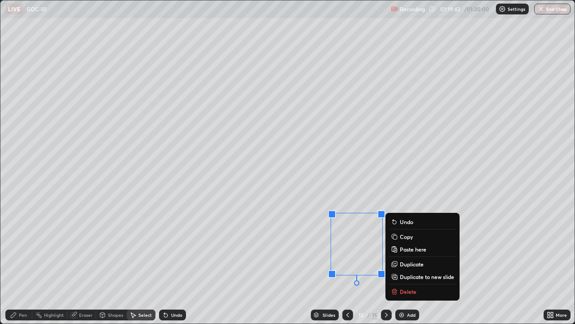
click at [416, 268] on button "Duplicate" at bounding box center [422, 263] width 67 height 11
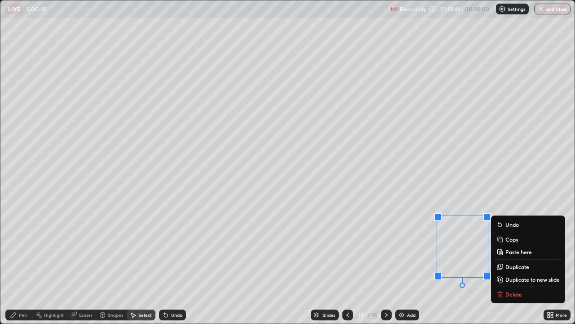
click at [405, 284] on div "0 ° Undo Copy Paste here Duplicate Duplicate to new slide Delete" at bounding box center [287, 161] width 575 height 323
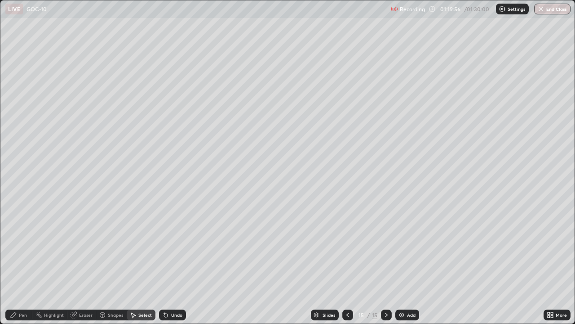
click at [22, 284] on div "Pen" at bounding box center [18, 314] width 27 height 11
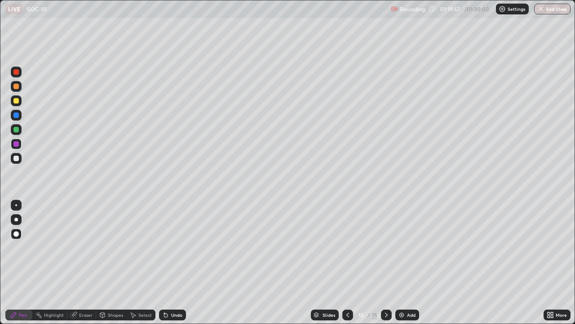
click at [15, 134] on div at bounding box center [16, 129] width 11 height 11
click at [352, 284] on div at bounding box center [348, 315] width 11 height 18
click at [326, 284] on div "Slides" at bounding box center [329, 314] width 13 height 4
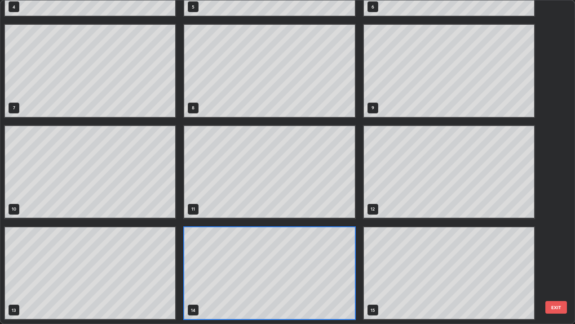
scroll to position [320, 570]
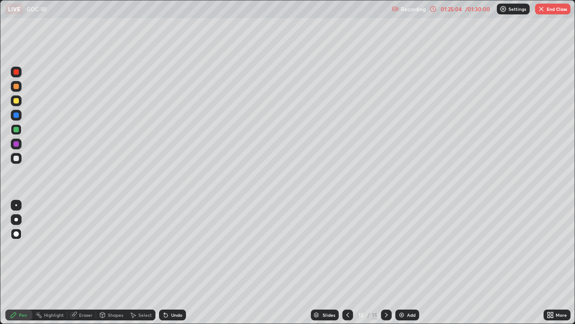
click at [325, 284] on div "Slides" at bounding box center [329, 314] width 13 height 4
click at [346, 284] on icon at bounding box center [347, 314] width 7 height 7
click at [384, 284] on icon at bounding box center [386, 314] width 7 height 7
click at [12, 118] on div at bounding box center [16, 115] width 11 height 11
click at [16, 160] on div at bounding box center [15, 158] width 5 height 5
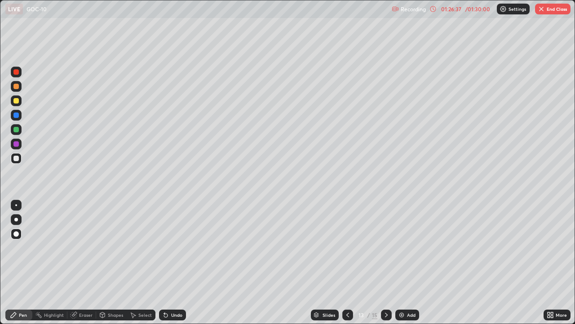
click at [17, 102] on div at bounding box center [15, 100] width 5 height 5
click at [16, 147] on div at bounding box center [16, 143] width 11 height 11
click at [12, 132] on div at bounding box center [16, 129] width 11 height 11
click at [161, 284] on div "Undo" at bounding box center [172, 314] width 27 height 11
click at [161, 284] on div "Undo" at bounding box center [171, 315] width 31 height 18
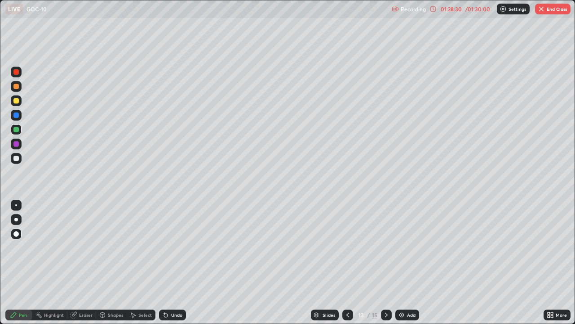
click at [159, 284] on div "Undo" at bounding box center [171, 315] width 31 height 18
click at [14, 101] on div at bounding box center [15, 100] width 5 height 5
click at [17, 127] on div at bounding box center [15, 129] width 5 height 5
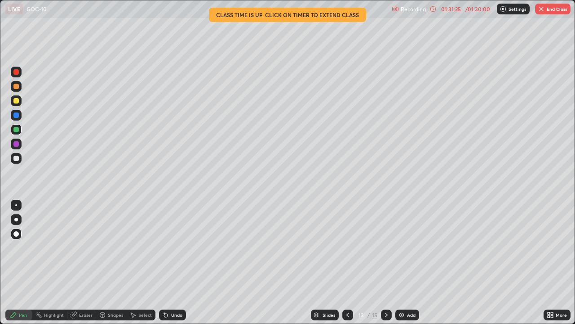
click at [386, 284] on icon at bounding box center [386, 314] width 7 height 7
click at [552, 6] on button "End Class" at bounding box center [553, 9] width 36 height 11
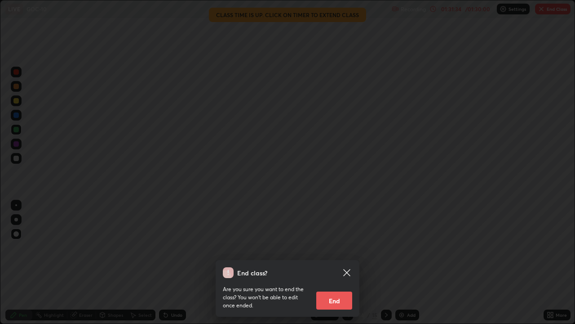
click at [343, 284] on button "End" at bounding box center [334, 300] width 36 height 18
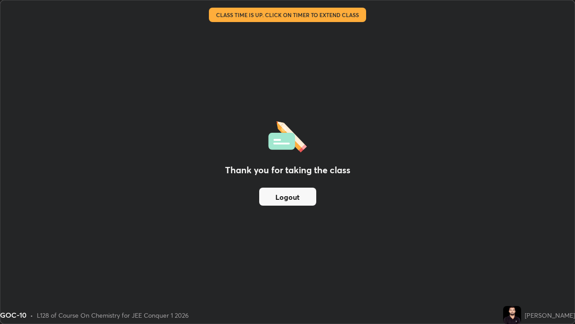
click at [299, 199] on button "Logout" at bounding box center [287, 196] width 57 height 18
